Goal: Browse casually: Explore the website without a specific task or goal

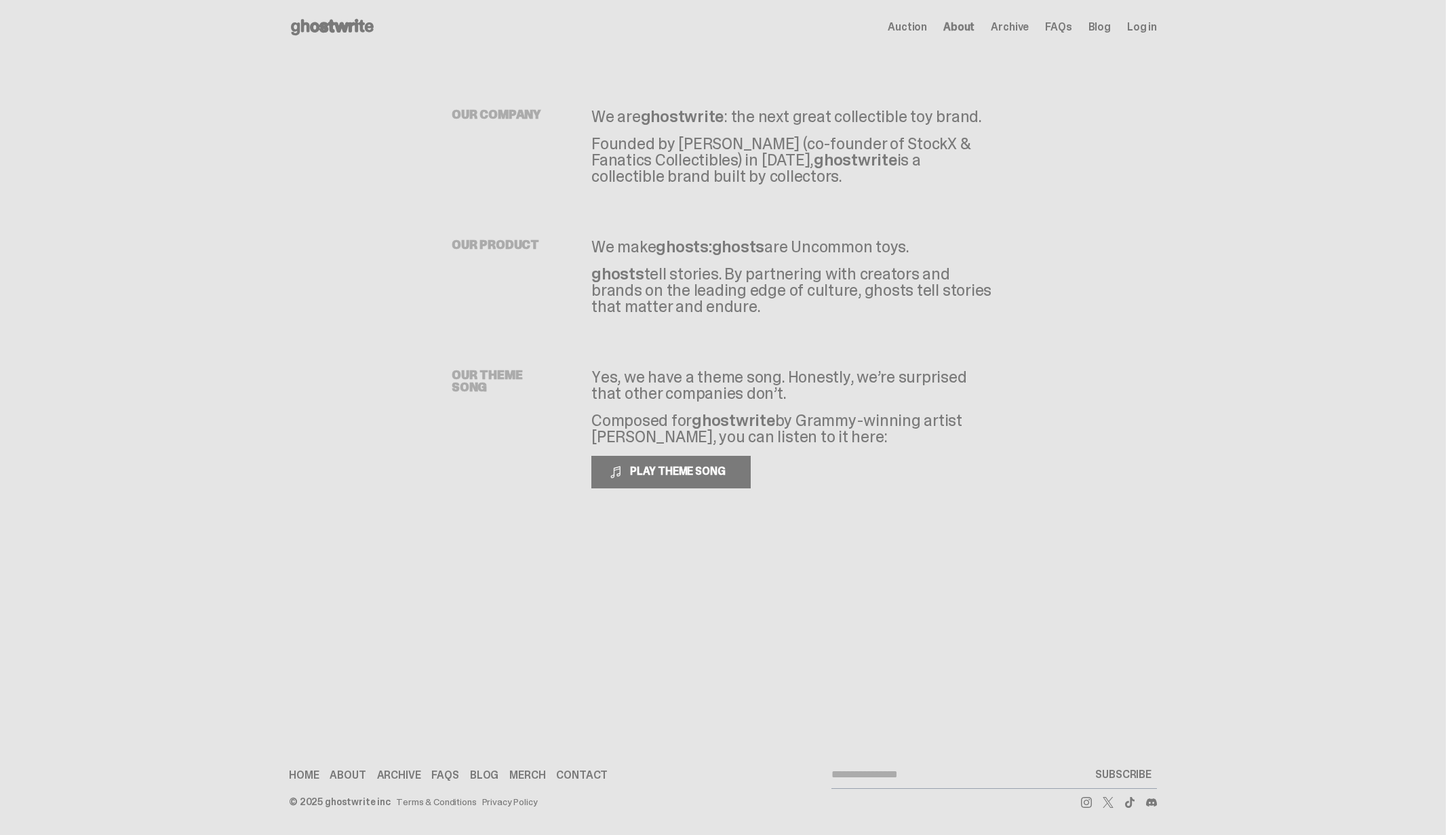
click at [299, 772] on link "Home" at bounding box center [304, 776] width 30 height 11
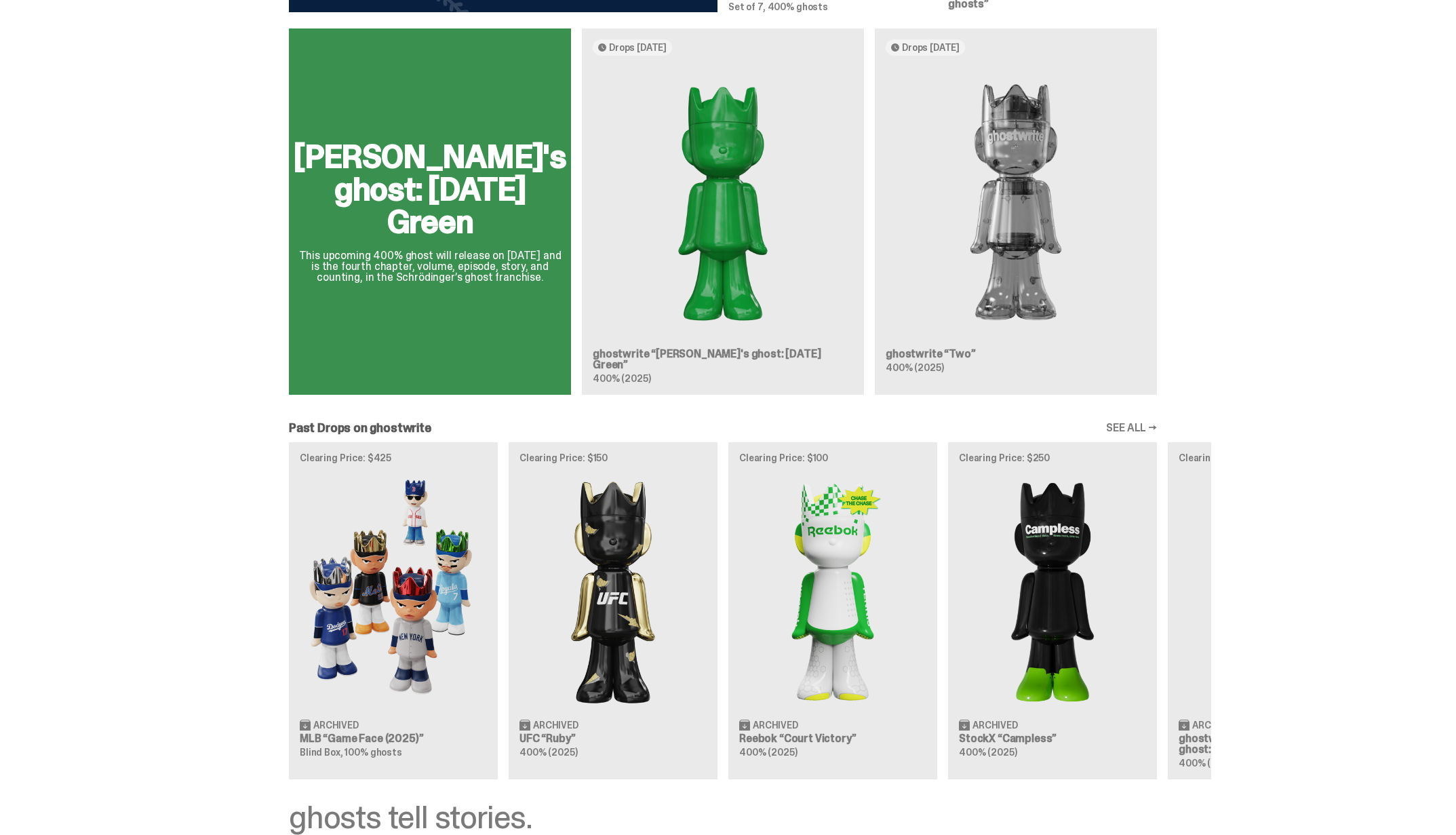
scroll to position [736, 0]
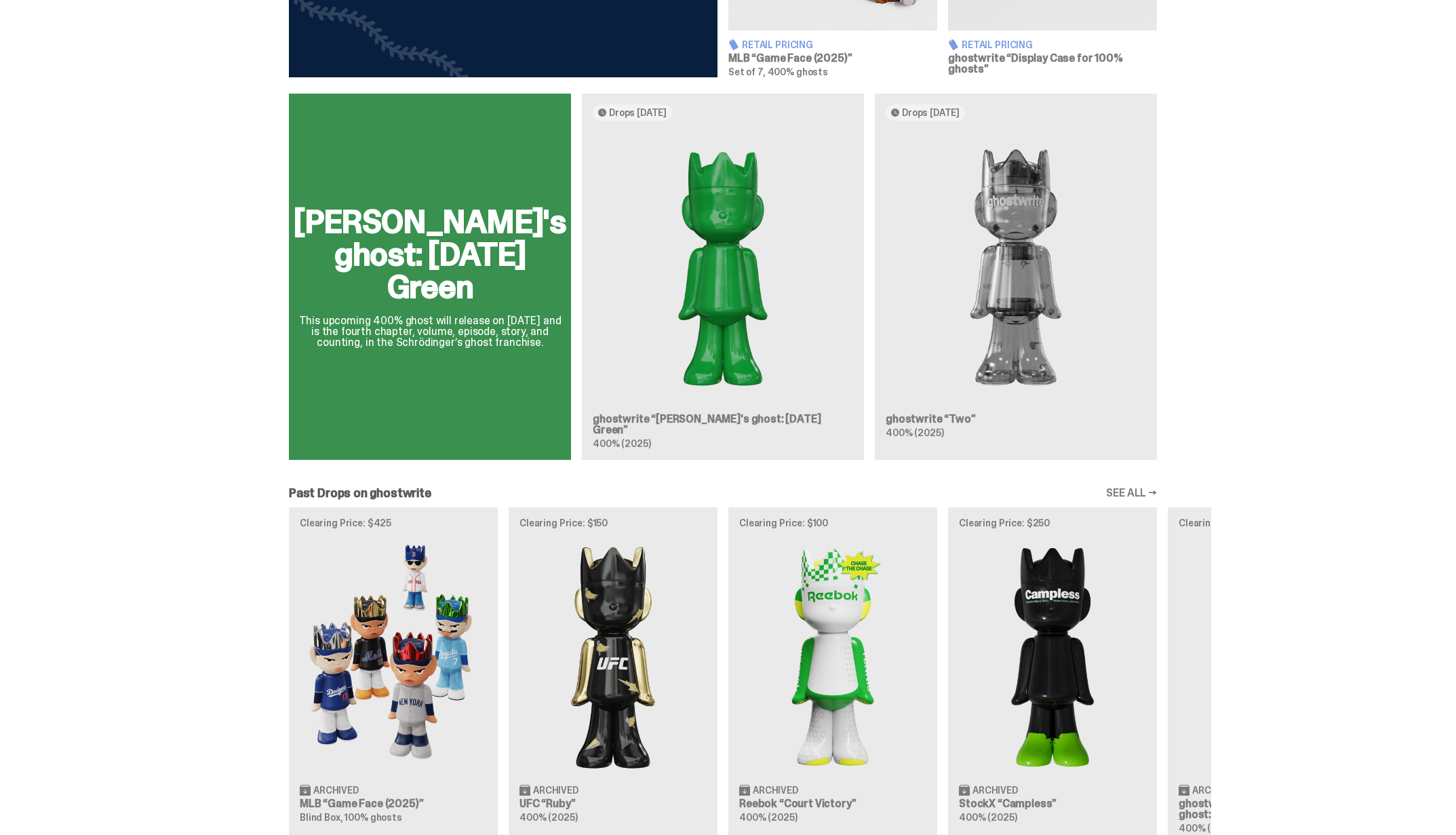
click at [815, 568] on div "Clearing Price: $425 Archived MLB “Game Face (2025)” Blind Box, 100% ghosts Cle…" at bounding box center [723, 676] width 977 height 337
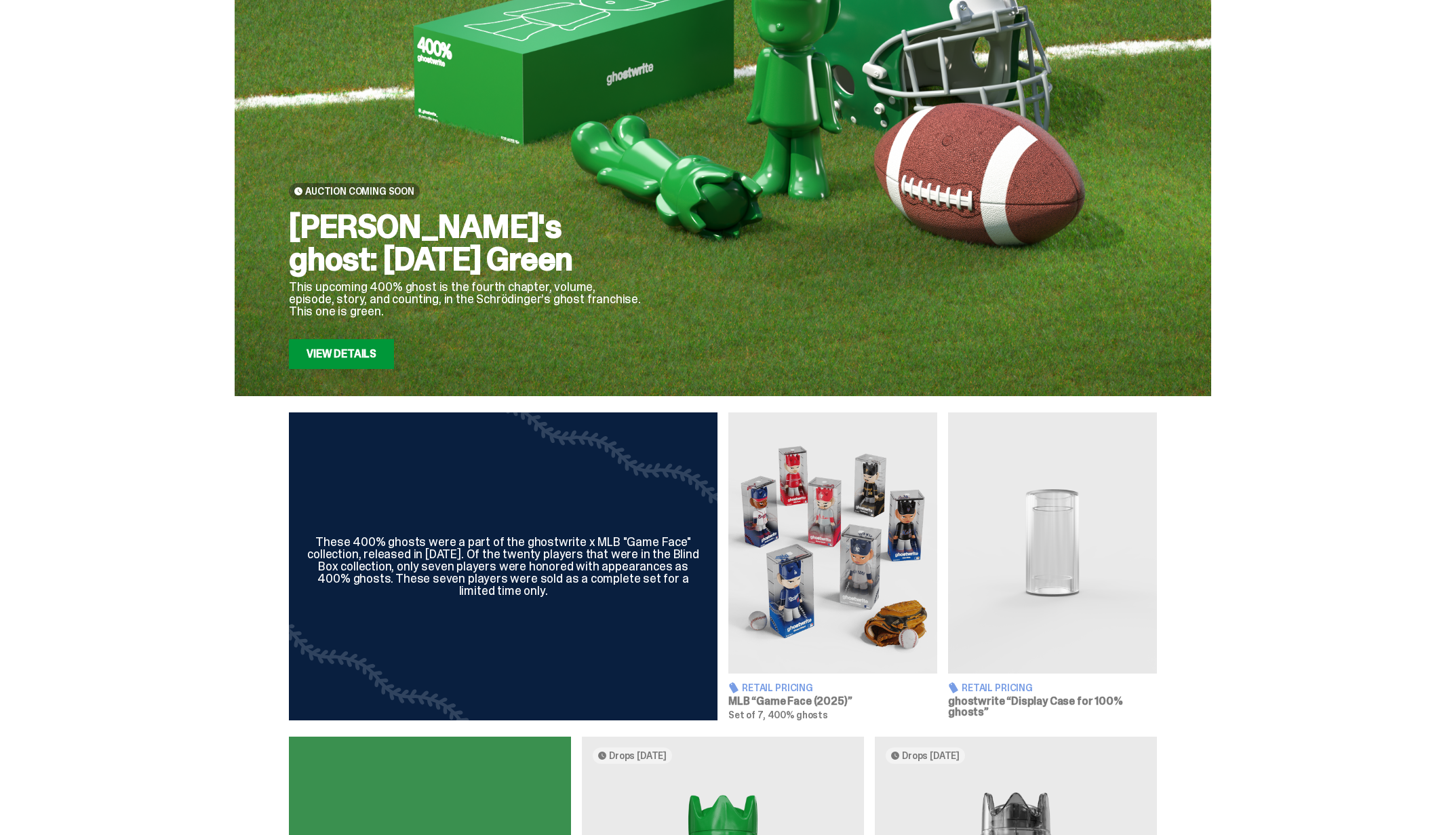
scroll to position [210, 0]
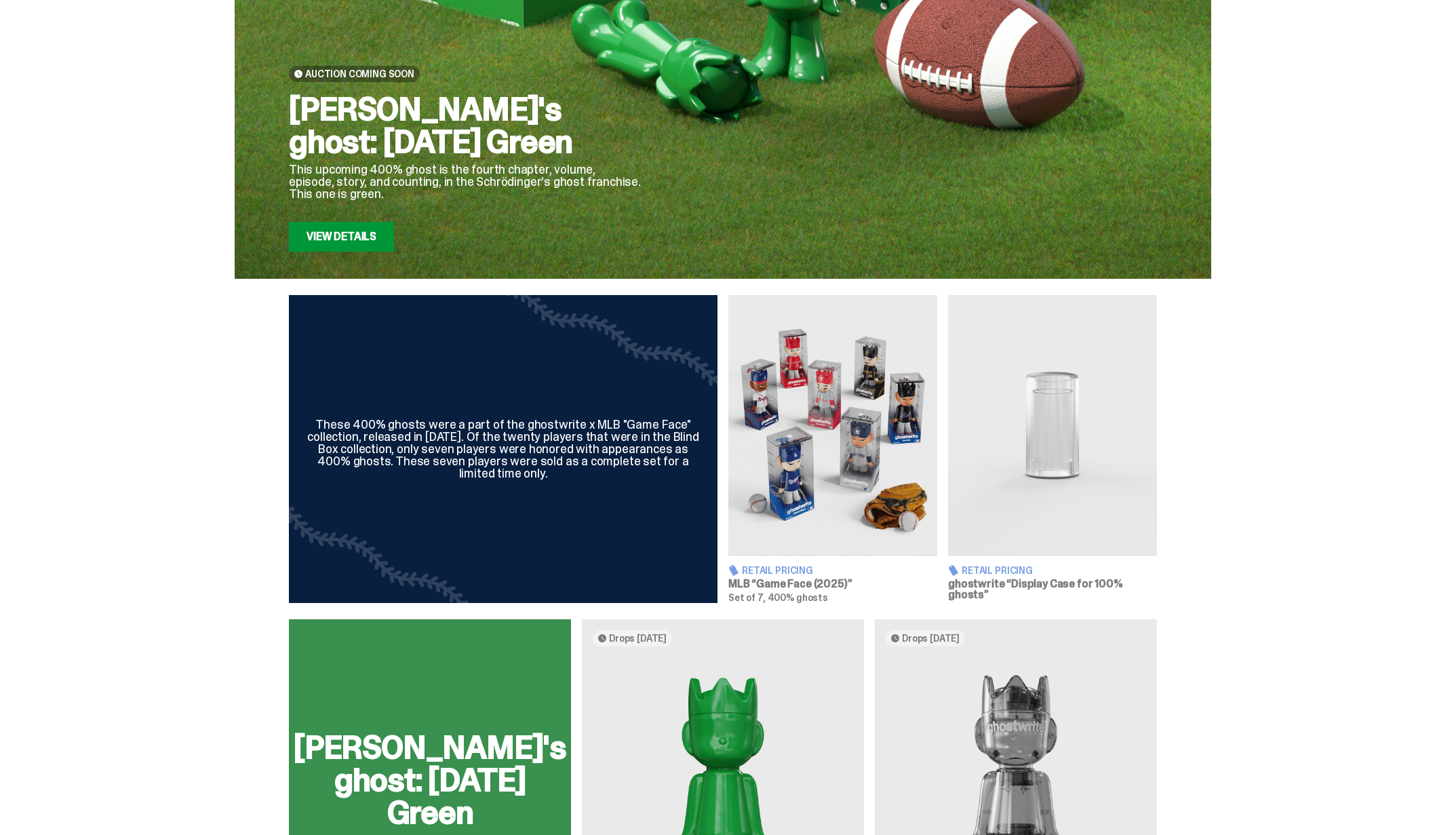
click at [818, 441] on img at bounding box center [833, 426] width 209 height 262
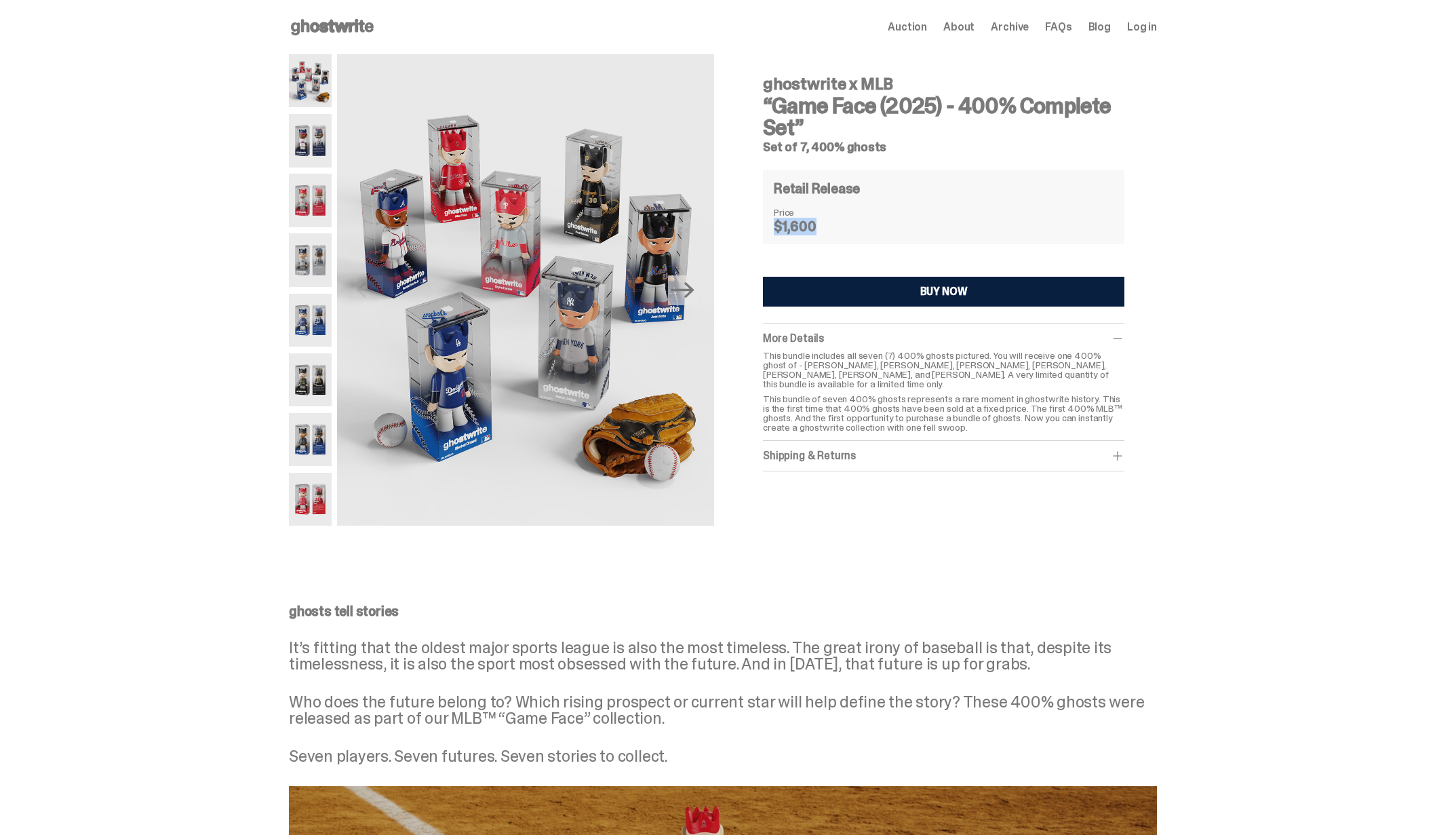
drag, startPoint x: 819, startPoint y: 227, endPoint x: 775, endPoint y: 217, distance: 45.1
click at [775, 217] on div "Retail Release Price $1,600" at bounding box center [944, 207] width 361 height 74
click at [310, 136] on img at bounding box center [310, 141] width 43 height 53
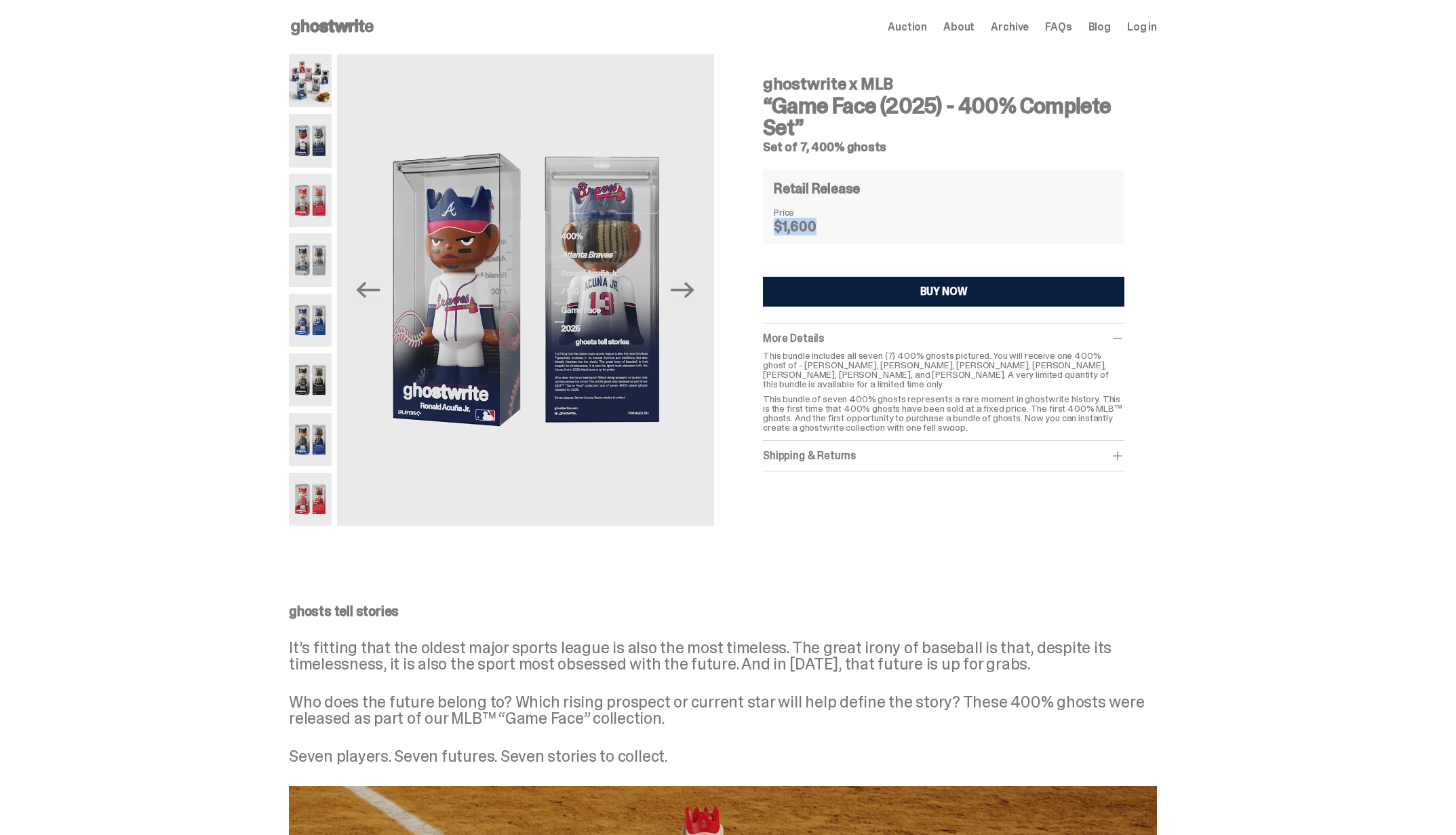
click at [323, 197] on img at bounding box center [310, 200] width 43 height 53
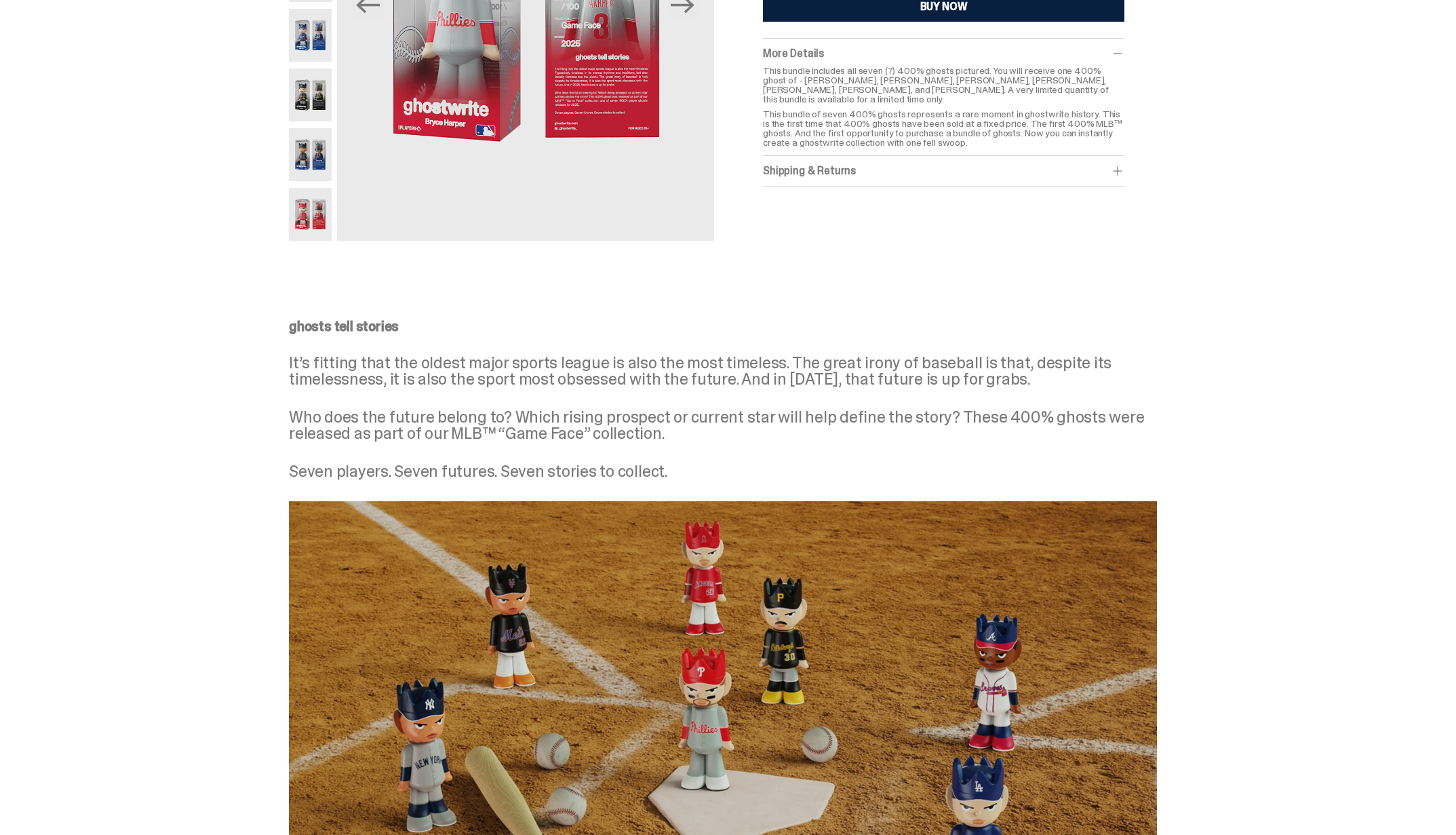
scroll to position [219, 0]
